Goal: Task Accomplishment & Management: Manage account settings

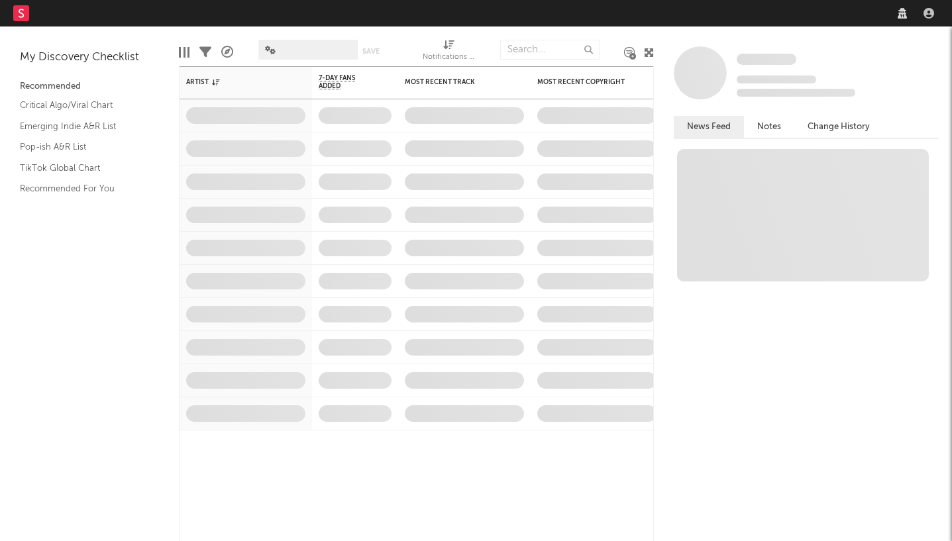
select select "recorded_music"
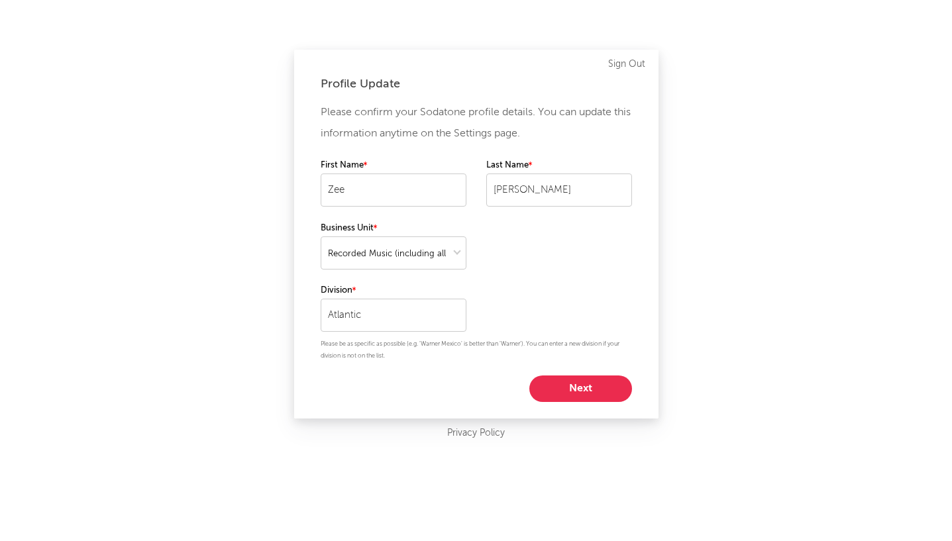
click at [583, 391] on button "Next" at bounding box center [580, 389] width 103 height 27
select select "anr_research"
select select "director_vp"
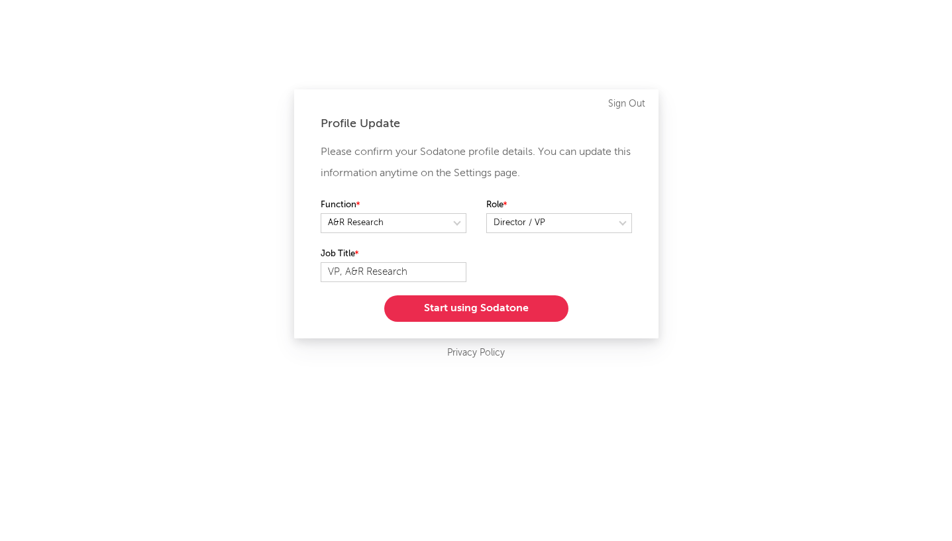
click at [443, 307] on button "Start using Sodatone" at bounding box center [476, 309] width 184 height 27
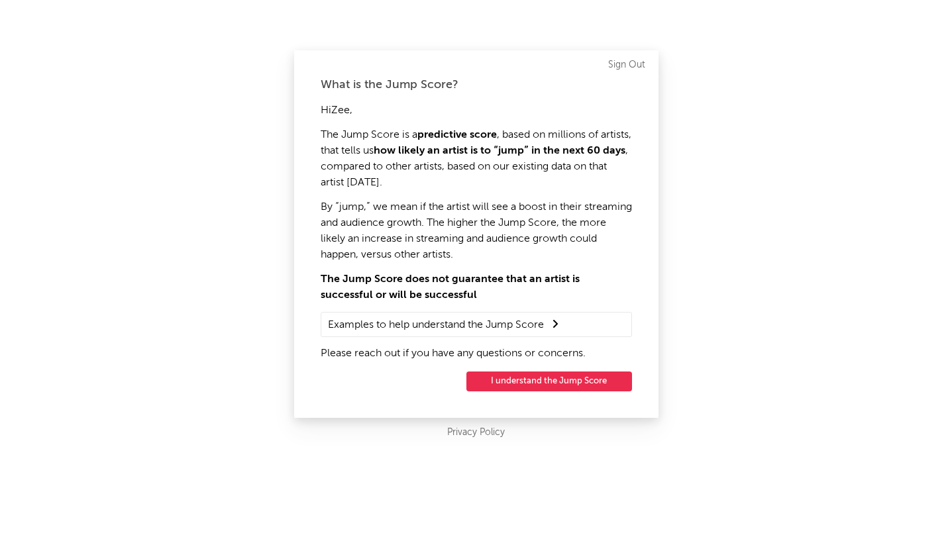
click at [531, 387] on button "I understand the Jump Score" at bounding box center [549, 382] width 166 height 20
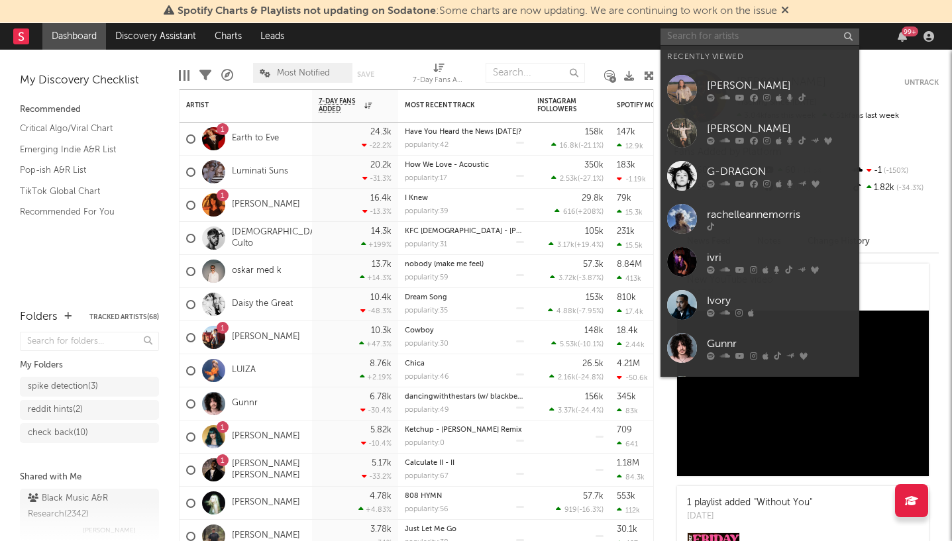
click at [698, 41] on input "text" at bounding box center [760, 36] width 199 height 17
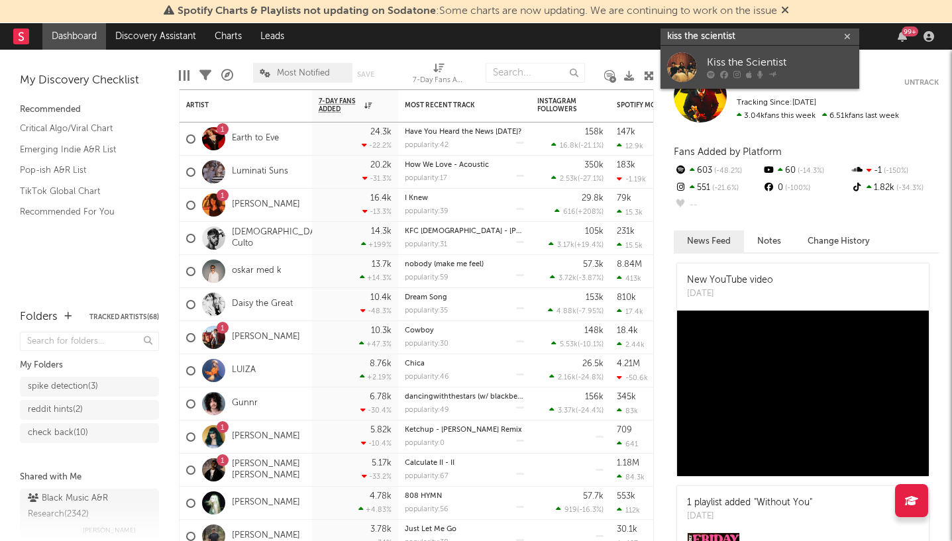
type input "kiss the scientist"
click at [729, 63] on div "Kiss the Scientist" at bounding box center [780, 63] width 146 height 16
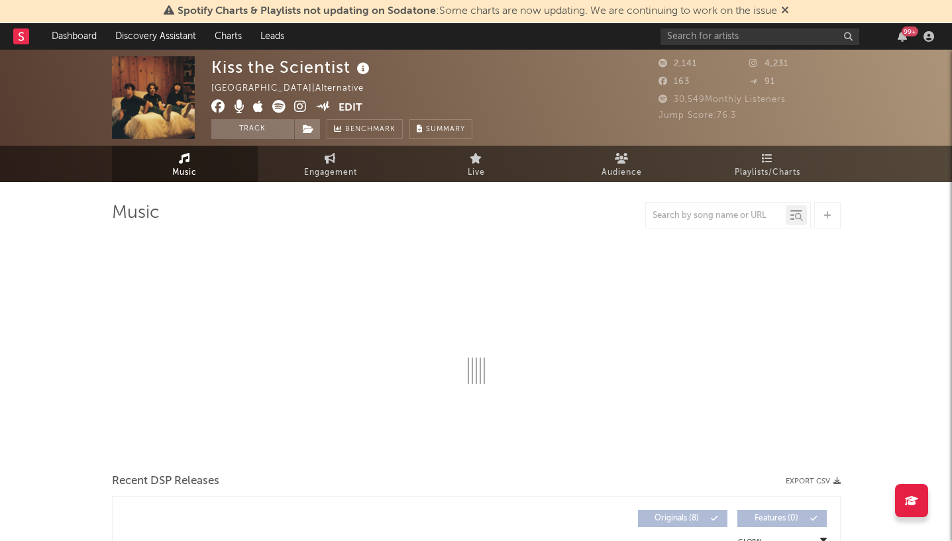
select select "1w"
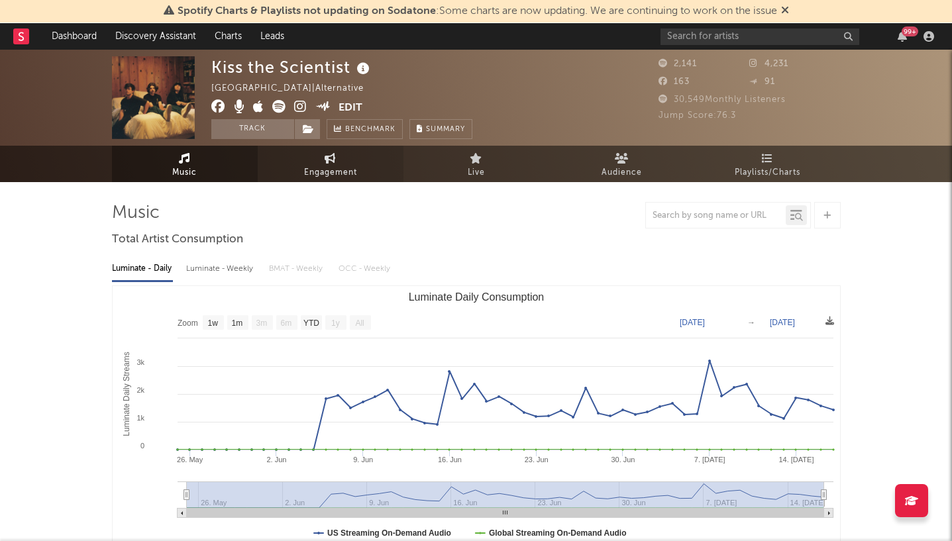
click at [371, 177] on link "Engagement" at bounding box center [331, 164] width 146 height 36
select select "1w"
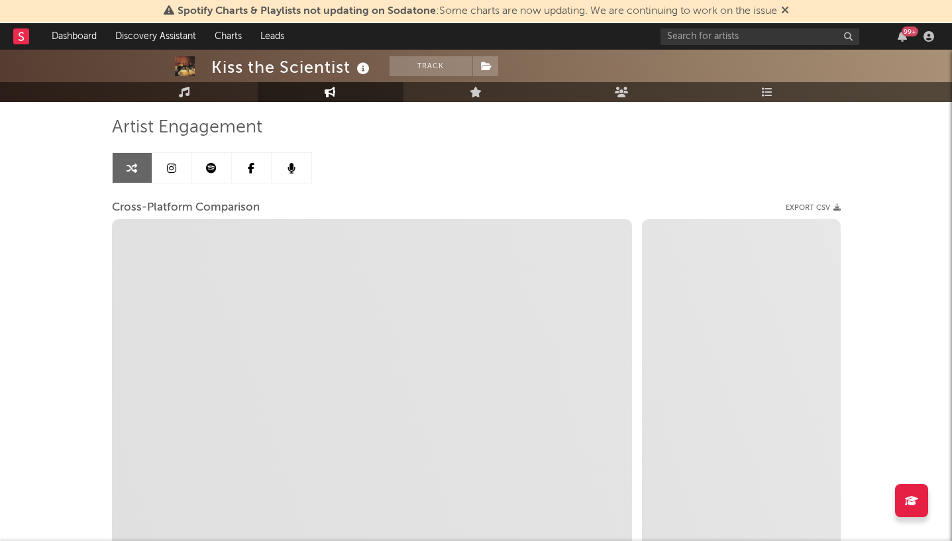
scroll to position [87, 0]
select select "1m"
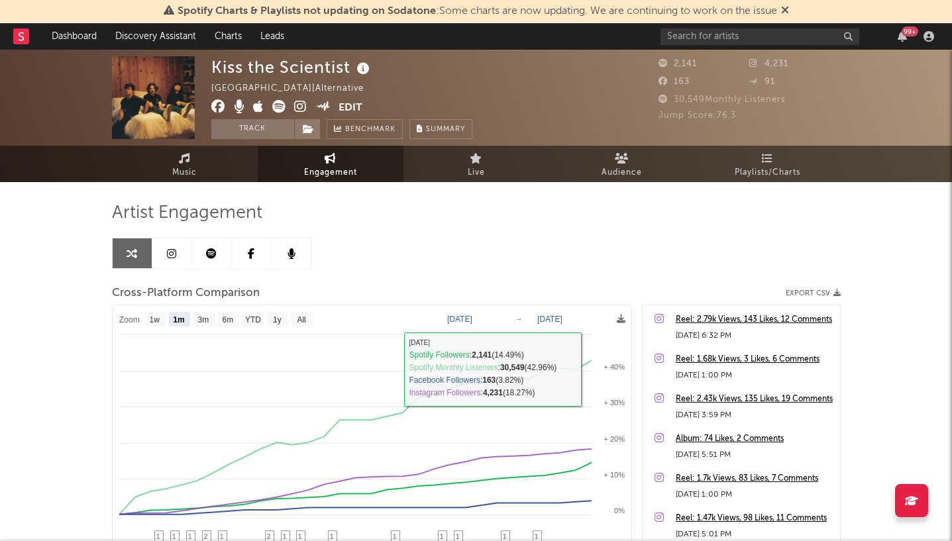
scroll to position [0, 0]
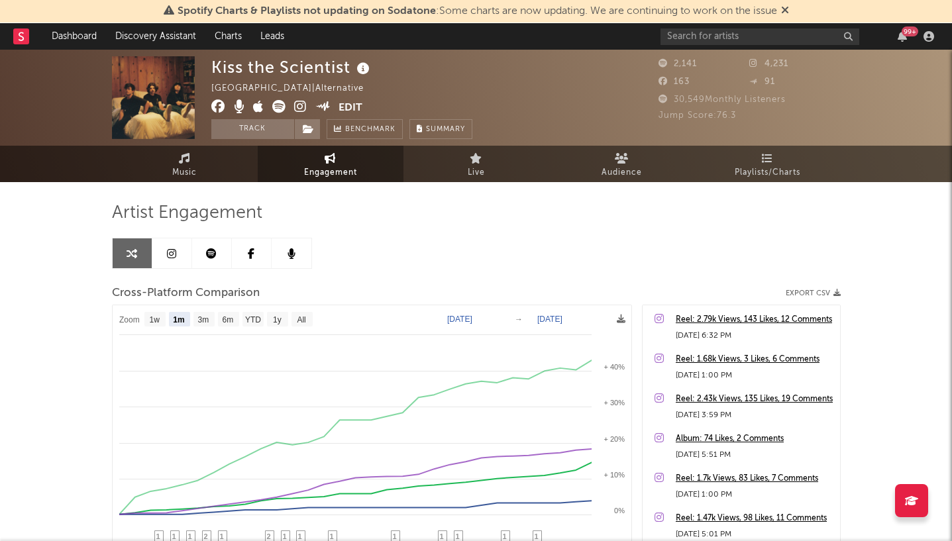
click at [347, 104] on button "Edit" at bounding box center [351, 108] width 24 height 17
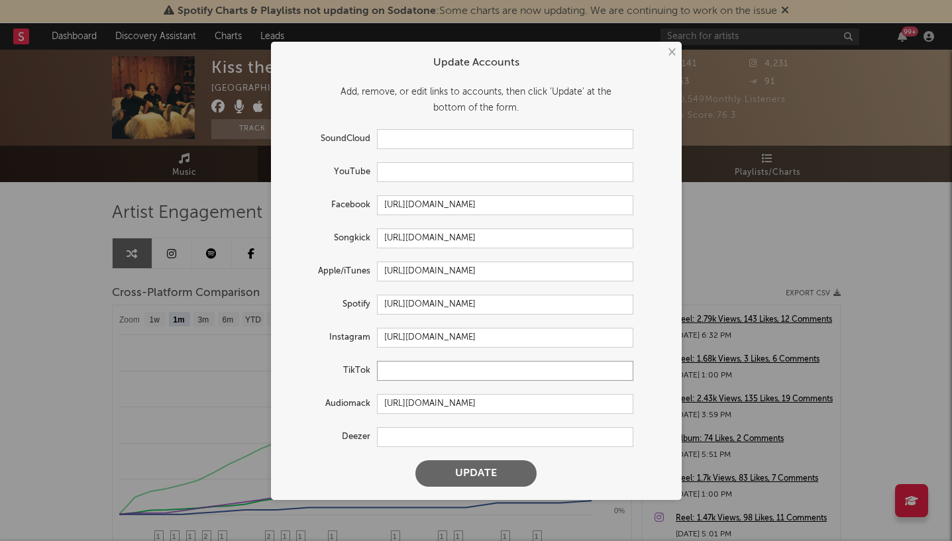
click at [400, 368] on input "text" at bounding box center [505, 371] width 256 height 20
click at [504, 337] on input "https://www.instagram.com/kissthescientist/" at bounding box center [505, 338] width 256 height 20
click at [463, 364] on input "text" at bounding box center [505, 371] width 256 height 20
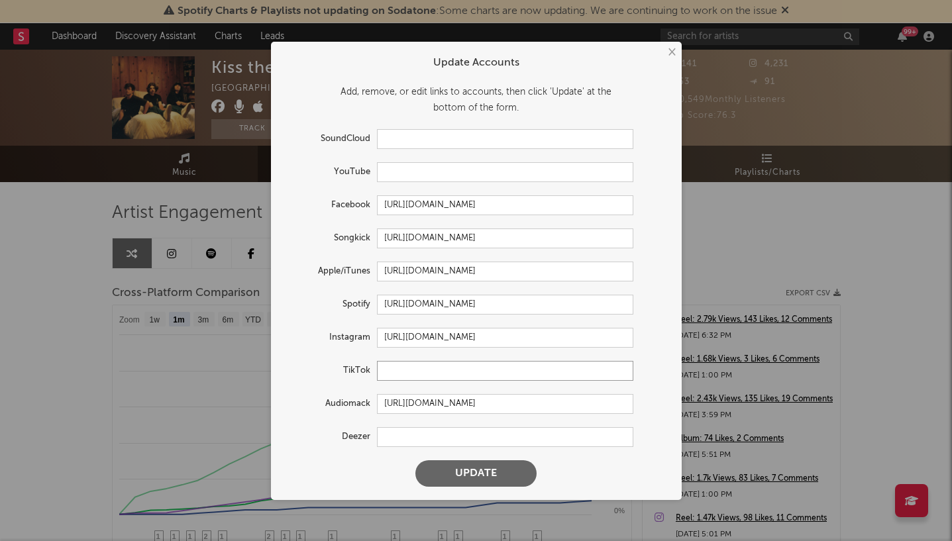
paste input "https://www.instagram.com/kissthescientist/"
click at [443, 373] on input "https://www.instagram.com/kissthescientist/" at bounding box center [505, 371] width 256 height 20
click at [445, 373] on input "https://www.instagram.com/kissthescientist/" at bounding box center [505, 371] width 256 height 20
click at [436, 372] on input "https://www.instagram.com/kissthescientist/" at bounding box center [505, 371] width 256 height 20
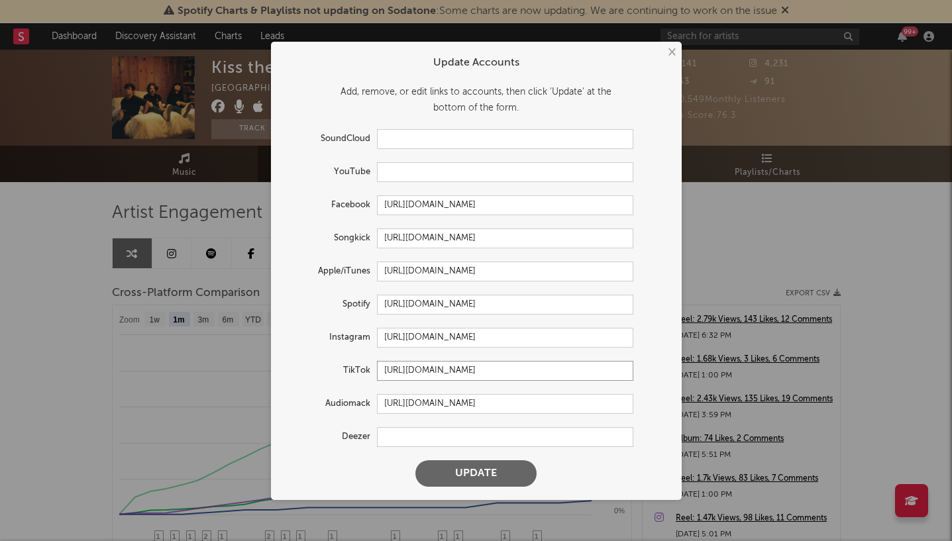
click at [474, 370] on input "https://www.instagram.com/kissthescientist/" at bounding box center [505, 371] width 256 height 20
click at [480, 372] on input "https://www.tiktok.com/kissthescientist/" at bounding box center [505, 371] width 256 height 20
click at [539, 372] on input "https://www.tiktok.com/kissthescientist/" at bounding box center [505, 371] width 256 height 20
type input "https://www.tiktok.com/@kissthescientist/"
click at [483, 476] on button "Update" at bounding box center [475, 473] width 121 height 27
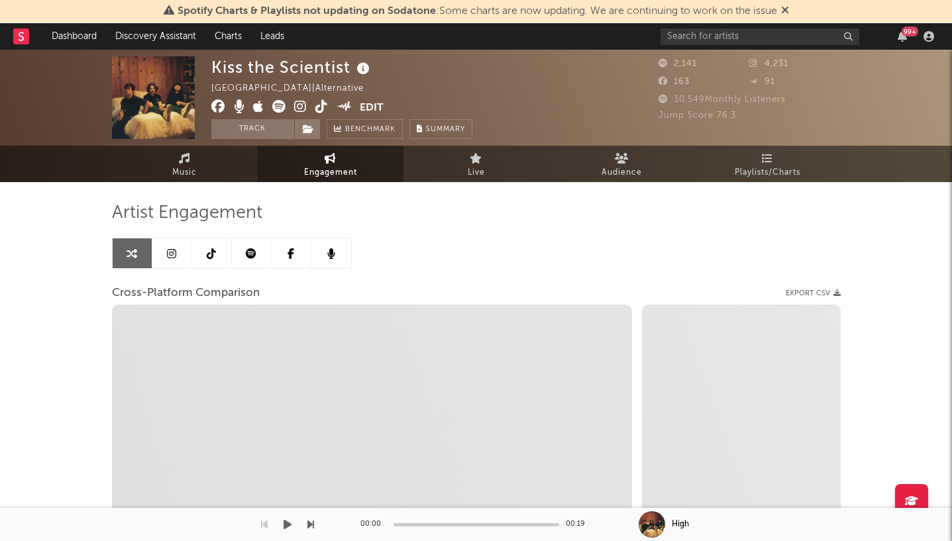
select select "1w"
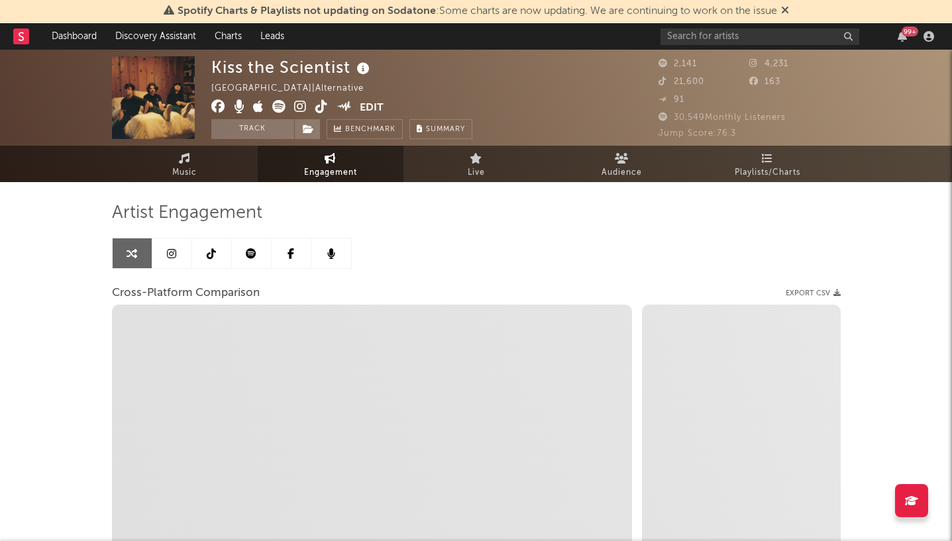
select select "1m"
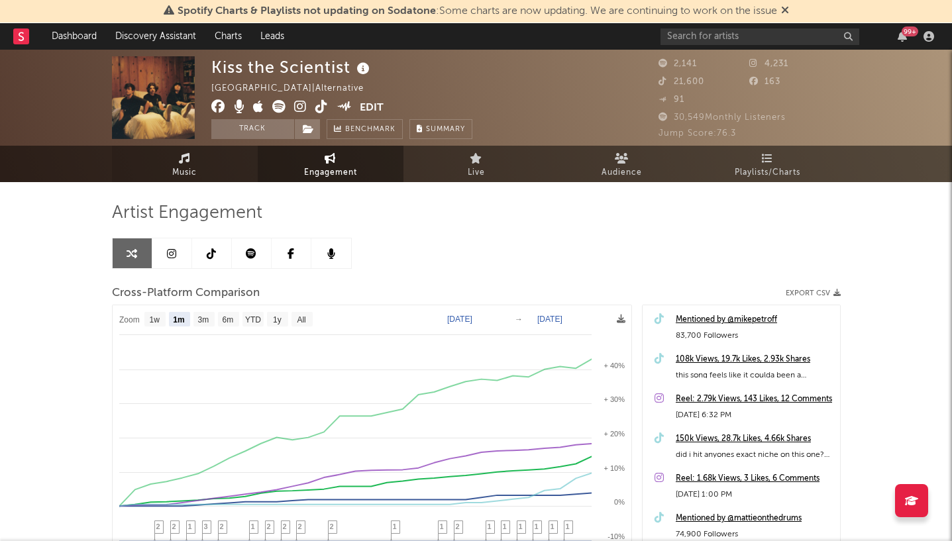
click at [199, 162] on link "Music" at bounding box center [185, 164] width 146 height 36
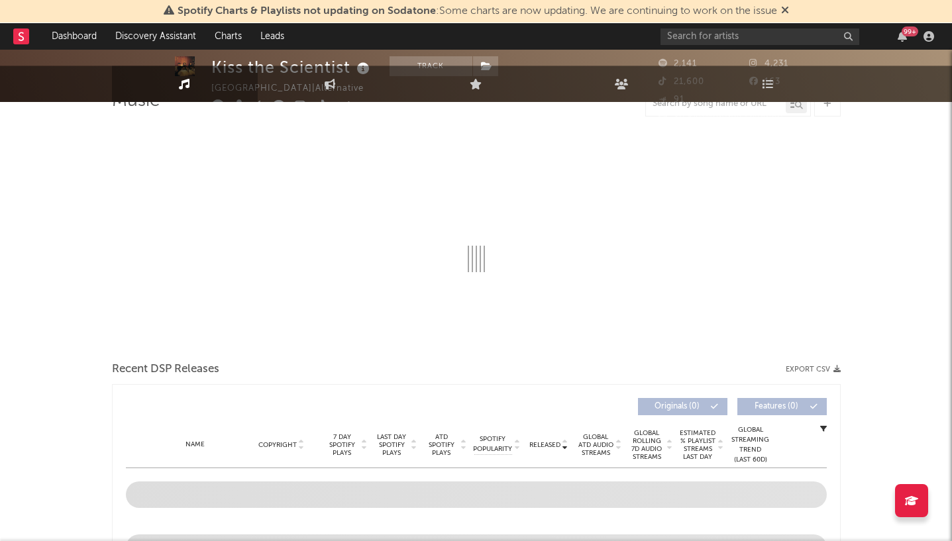
select select "1w"
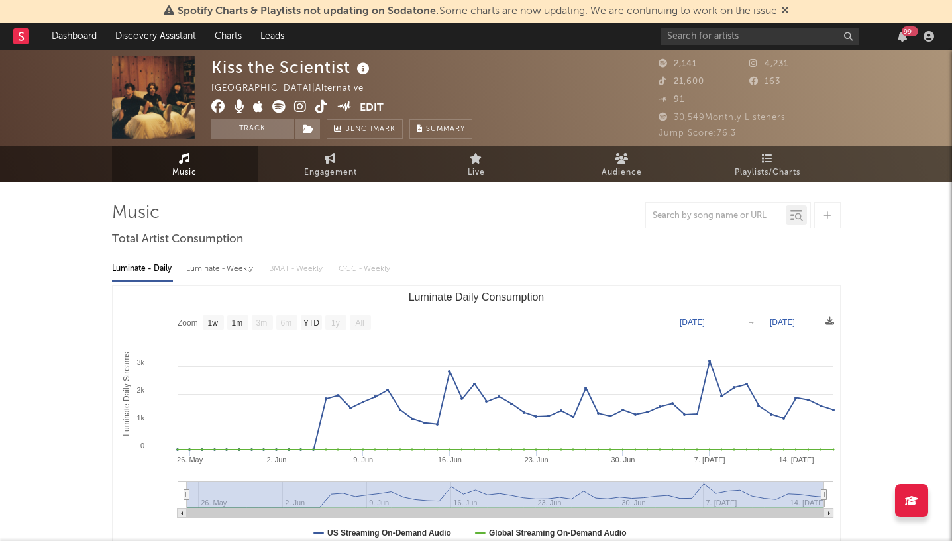
click at [788, 12] on icon at bounding box center [785, 10] width 8 height 11
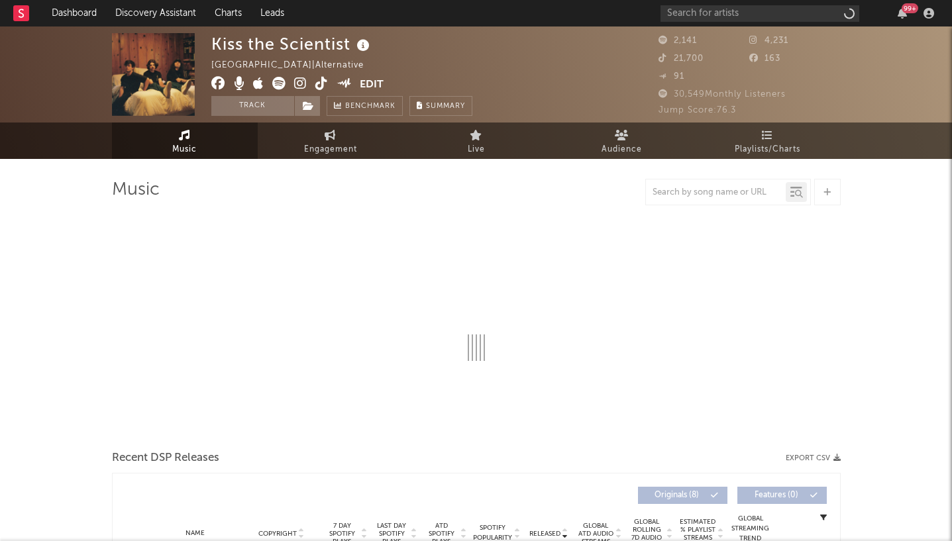
select select "1w"
